Goal: Obtain resource: Obtain resource

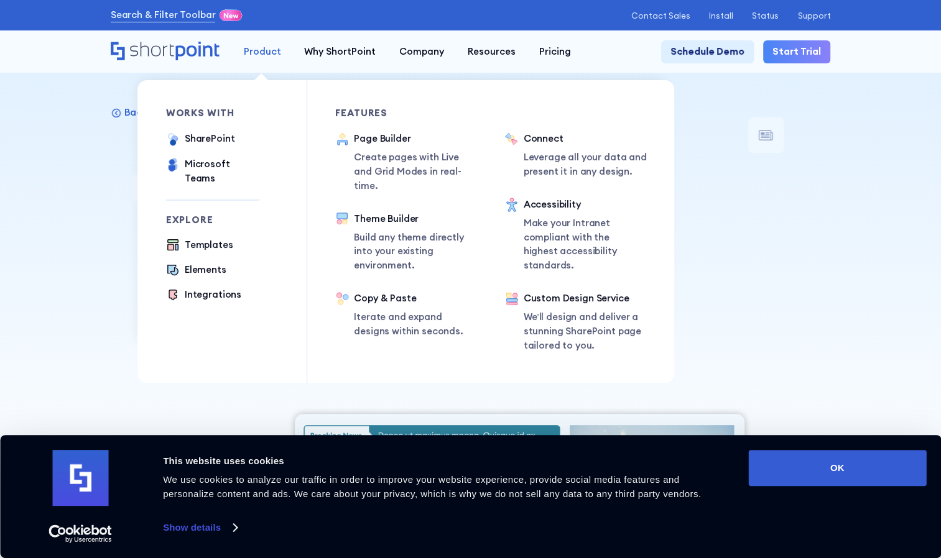
click at [247, 55] on div "Product" at bounding box center [261, 52] width 37 height 14
click at [221, 238] on div "Templates" at bounding box center [209, 245] width 48 height 14
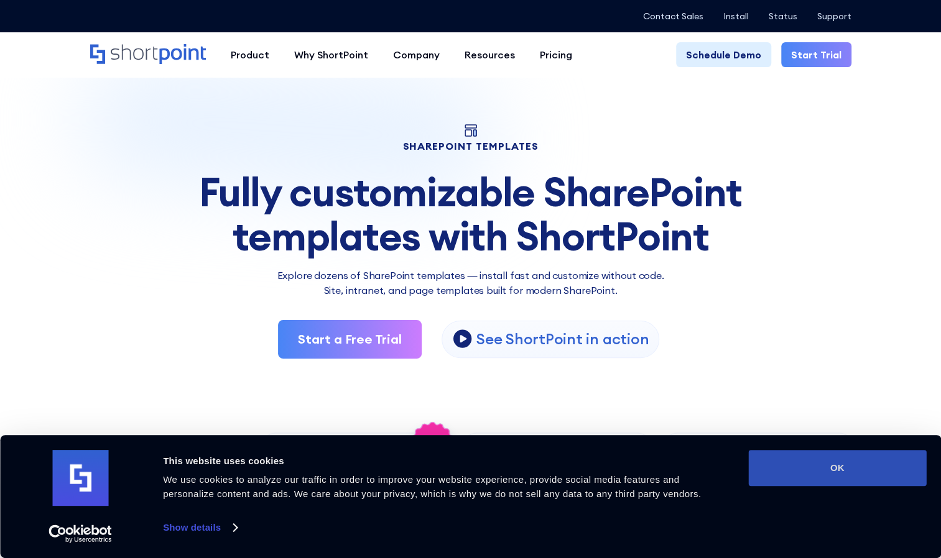
click at [804, 464] on button "OK" at bounding box center [837, 468] width 178 height 36
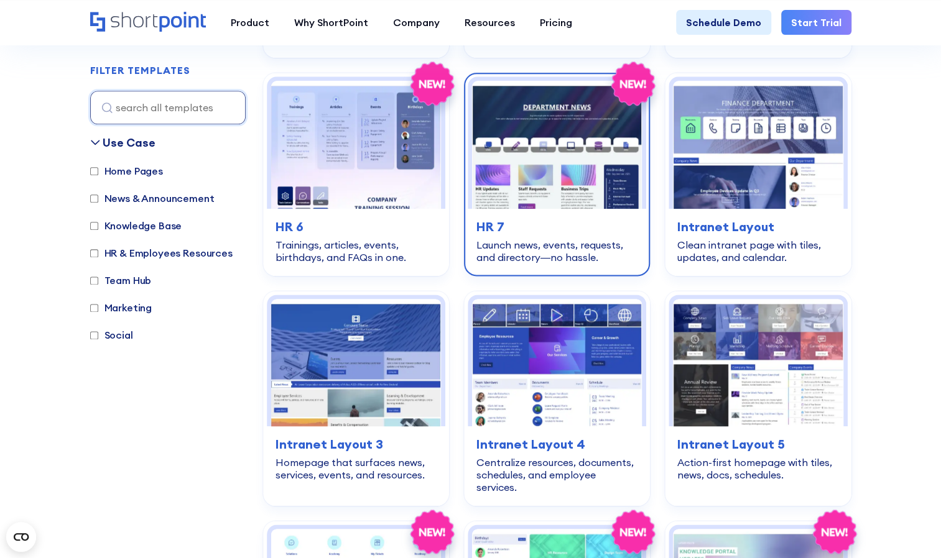
scroll to position [1119, 0]
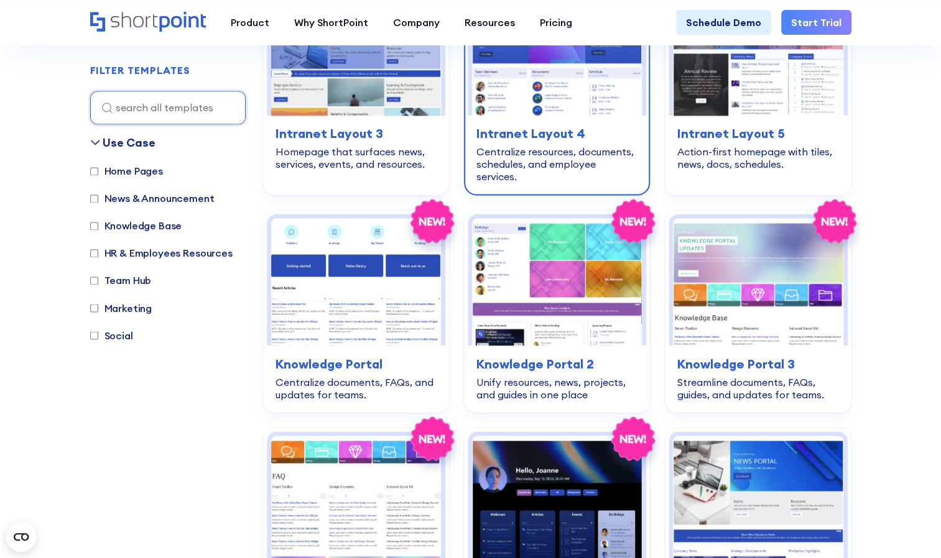
click at [520, 145] on div "Centralize resources, documents, schedules, and employee services." at bounding box center [556, 163] width 161 height 37
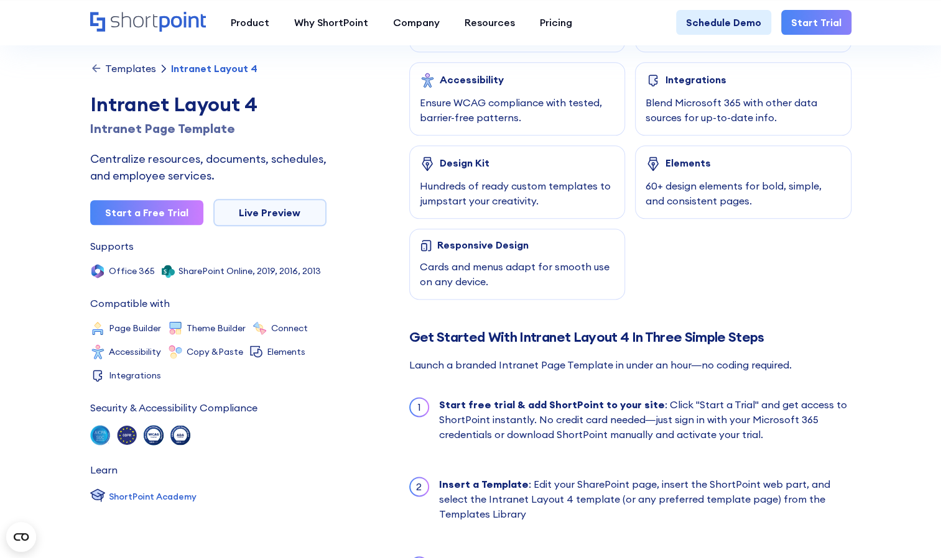
scroll to position [808, 0]
